Goal: Obtain resource: Download file/media

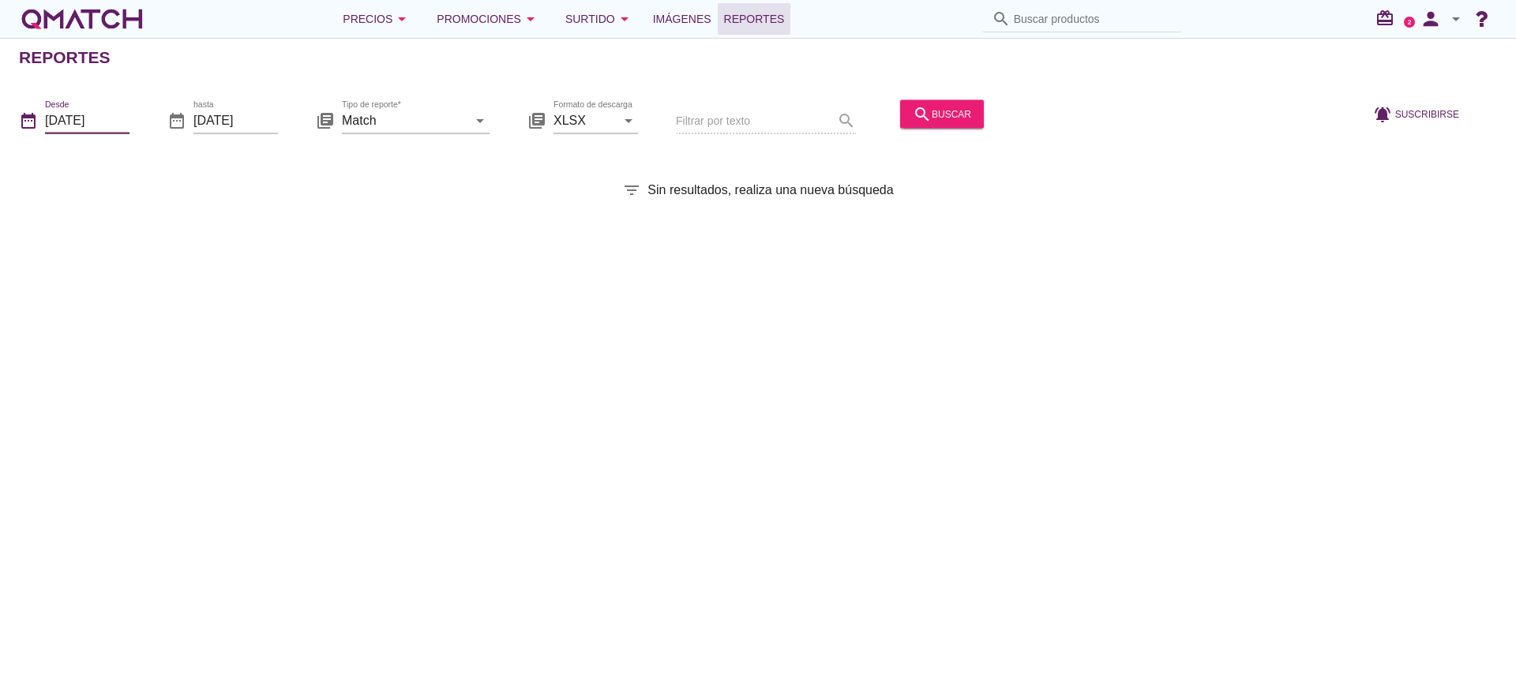
click at [80, 124] on input "[DATE]" at bounding box center [87, 119] width 84 height 25
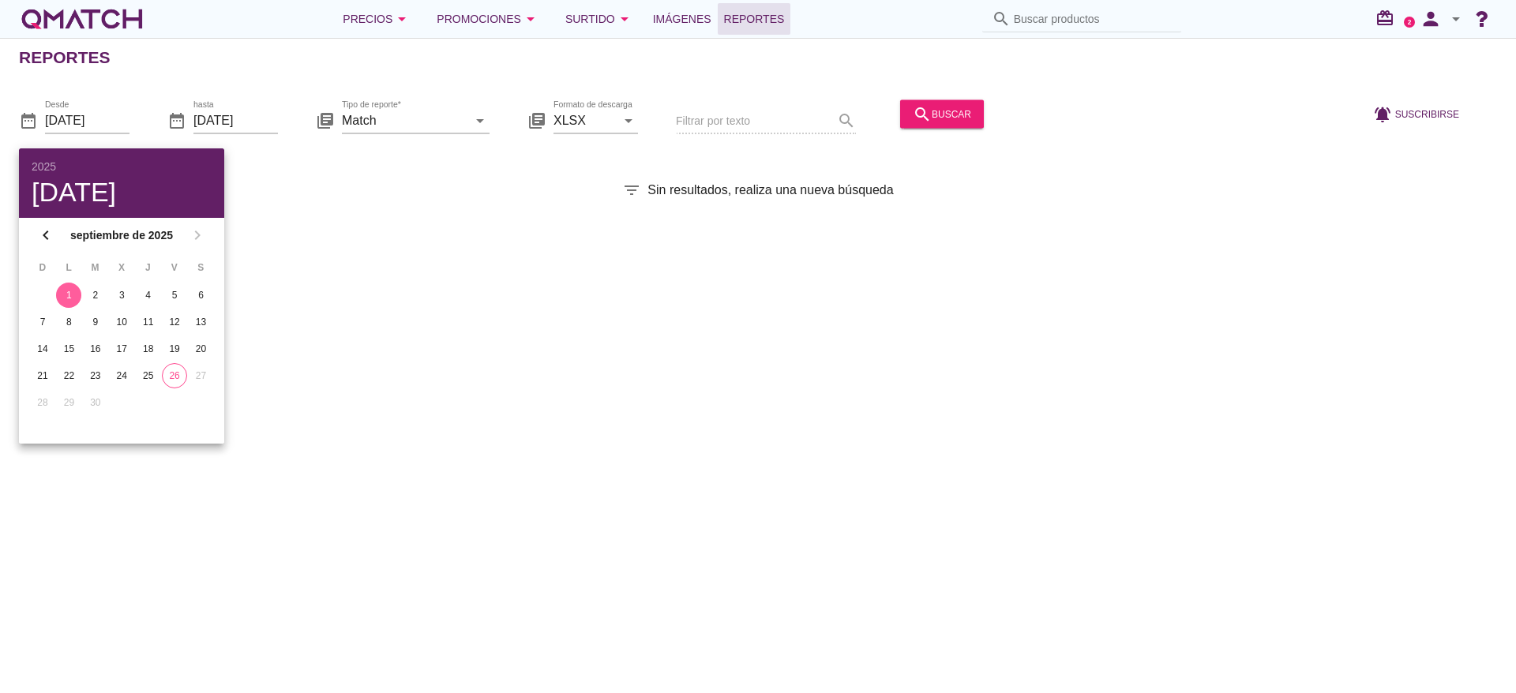
click at [163, 384] on td "26" at bounding box center [174, 375] width 24 height 25
click at [182, 376] on div "26" at bounding box center [175, 376] width 24 height 14
type input "[DATE]"
drag, startPoint x: 457, startPoint y: 374, endPoint x: 449, endPoint y: 335, distance: 39.5
click at [456, 373] on div "Reportes date_range Desde [DATE] date_range hasta [DATE] library_books Tipo de …" at bounding box center [758, 365] width 1516 height 655
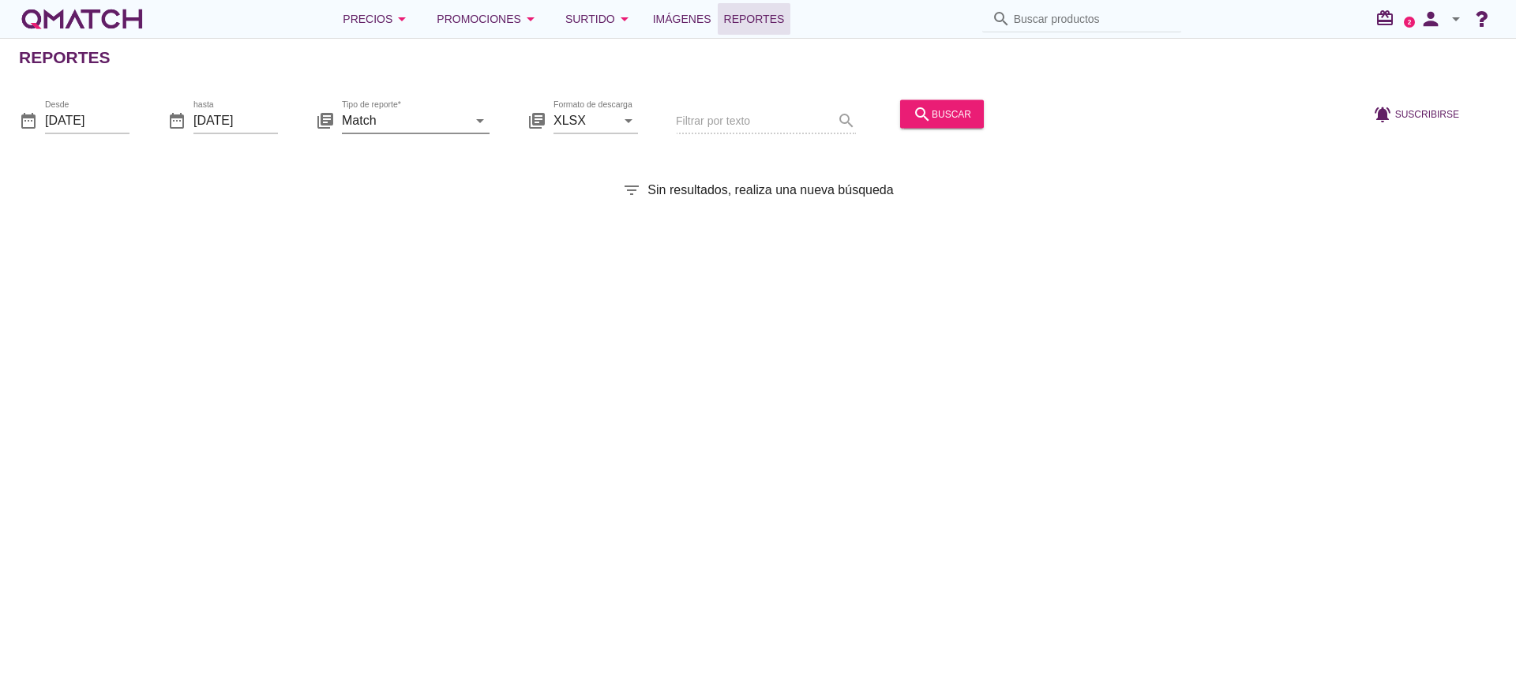
click at [479, 124] on icon "arrow_drop_down" at bounding box center [479, 120] width 19 height 19
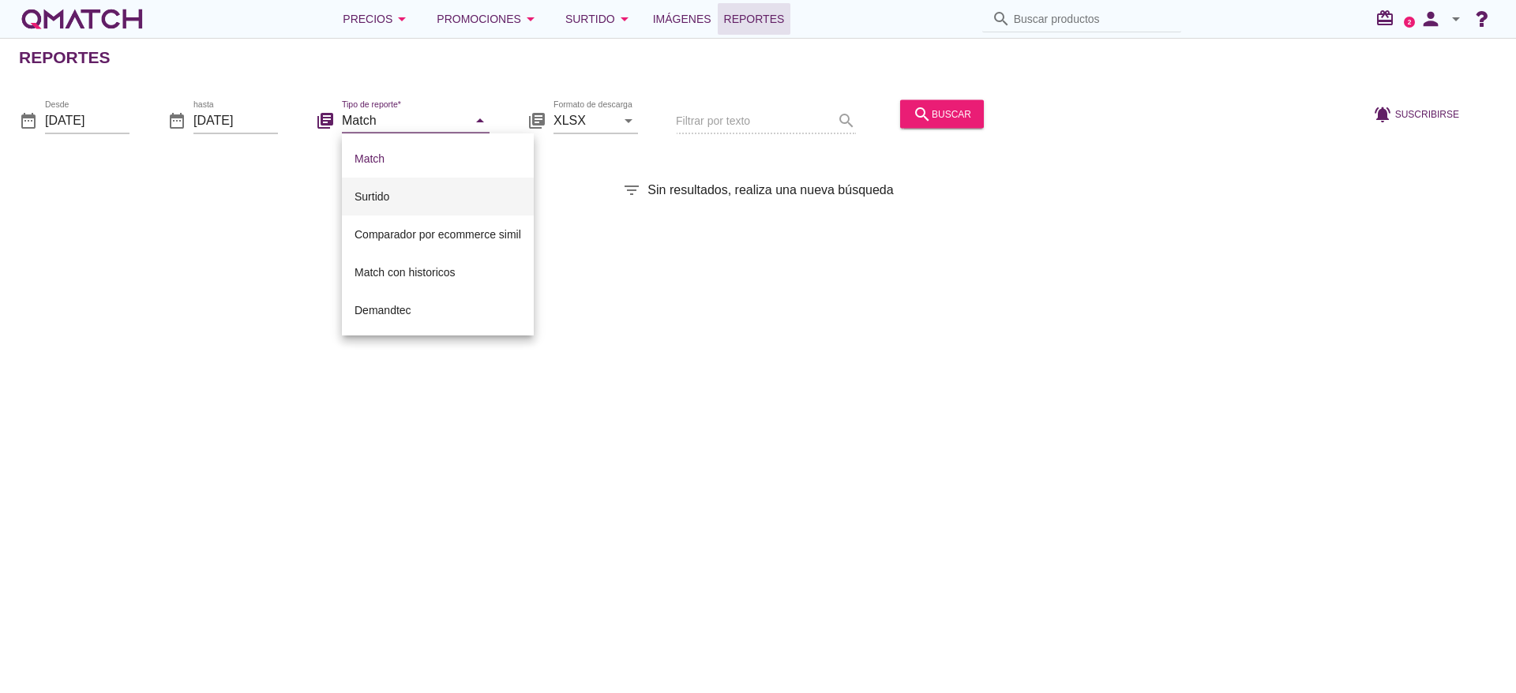
click at [384, 193] on div "Surtido" at bounding box center [437, 196] width 167 height 19
type input "Surtido"
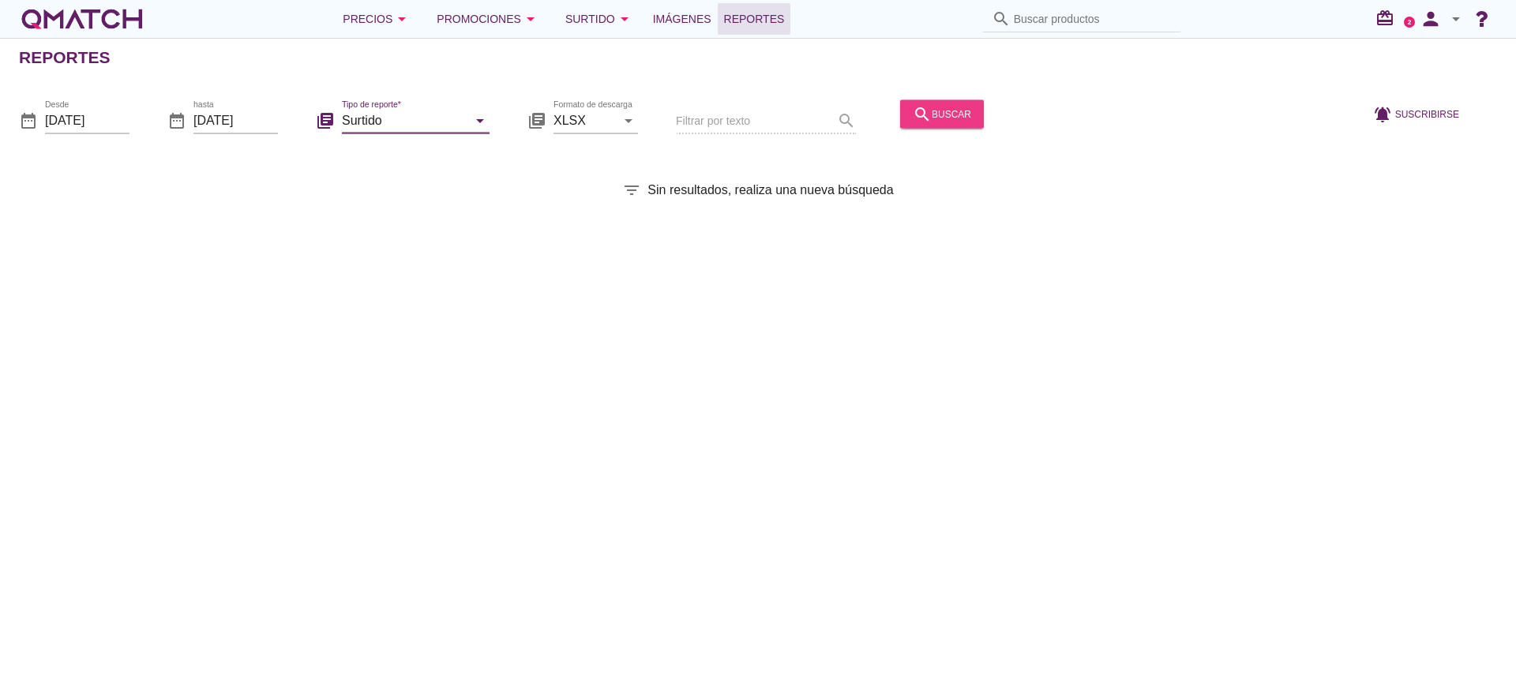
click at [963, 115] on div "search buscar" at bounding box center [942, 113] width 58 height 19
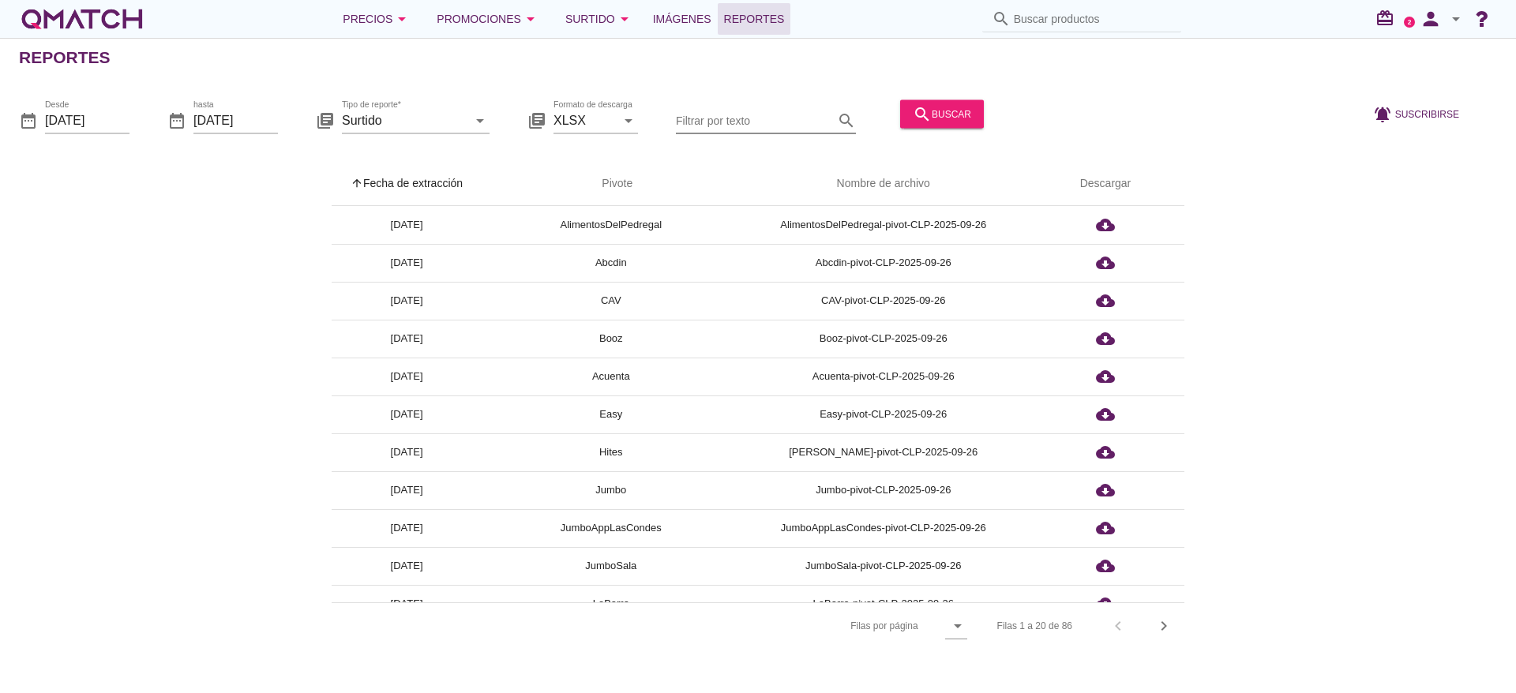
click at [717, 115] on input "Filtrar por texto" at bounding box center [755, 119] width 158 height 25
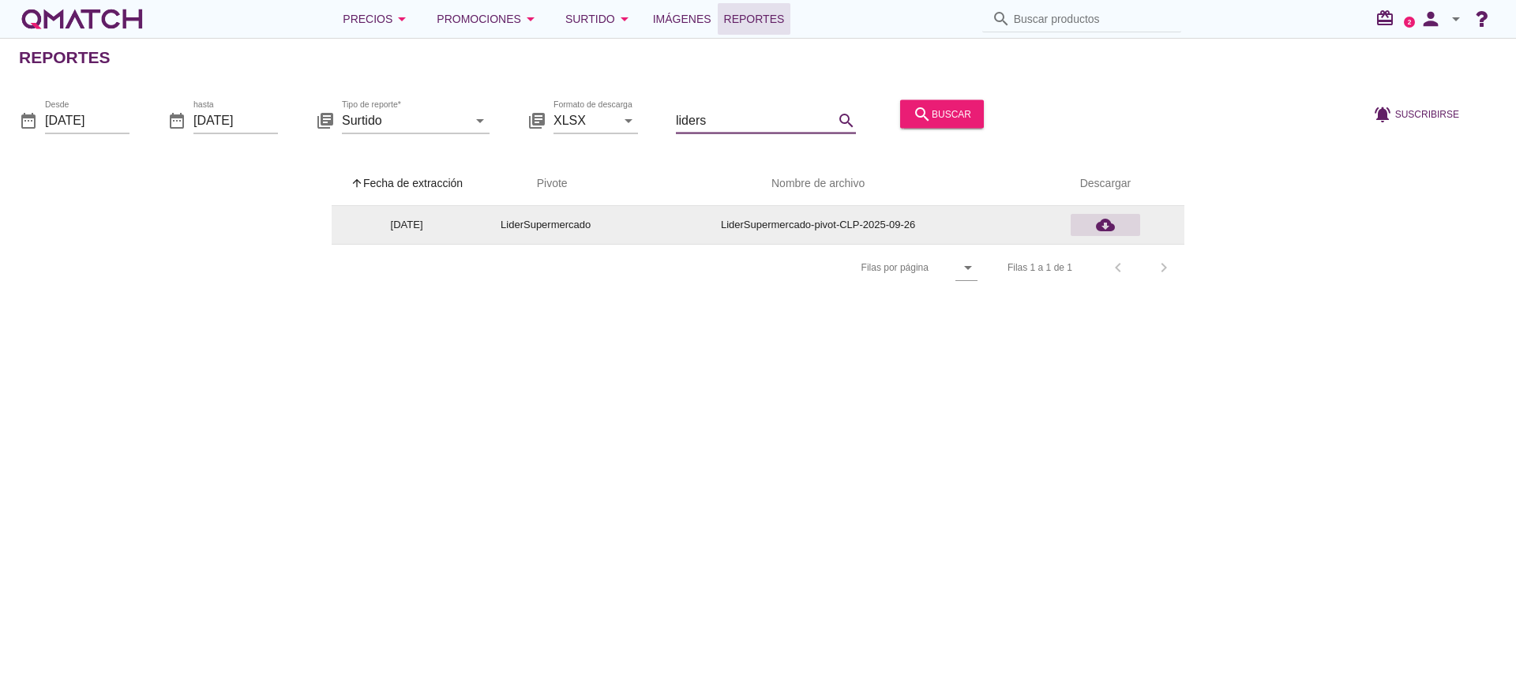
type input "liders"
click at [1108, 229] on icon "cloud_download" at bounding box center [1105, 225] width 19 height 19
